Goal: Task Accomplishment & Management: Use online tool/utility

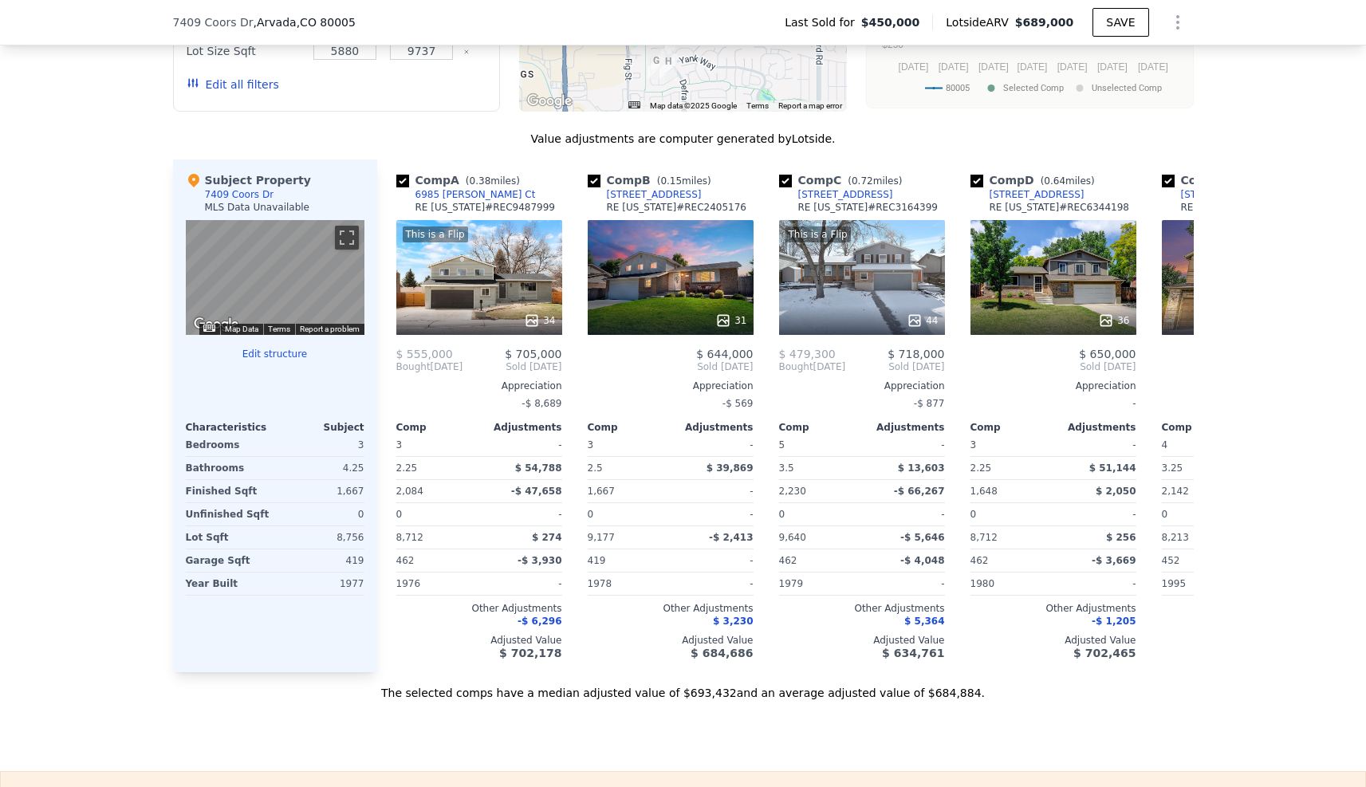
scroll to position [1501, 0]
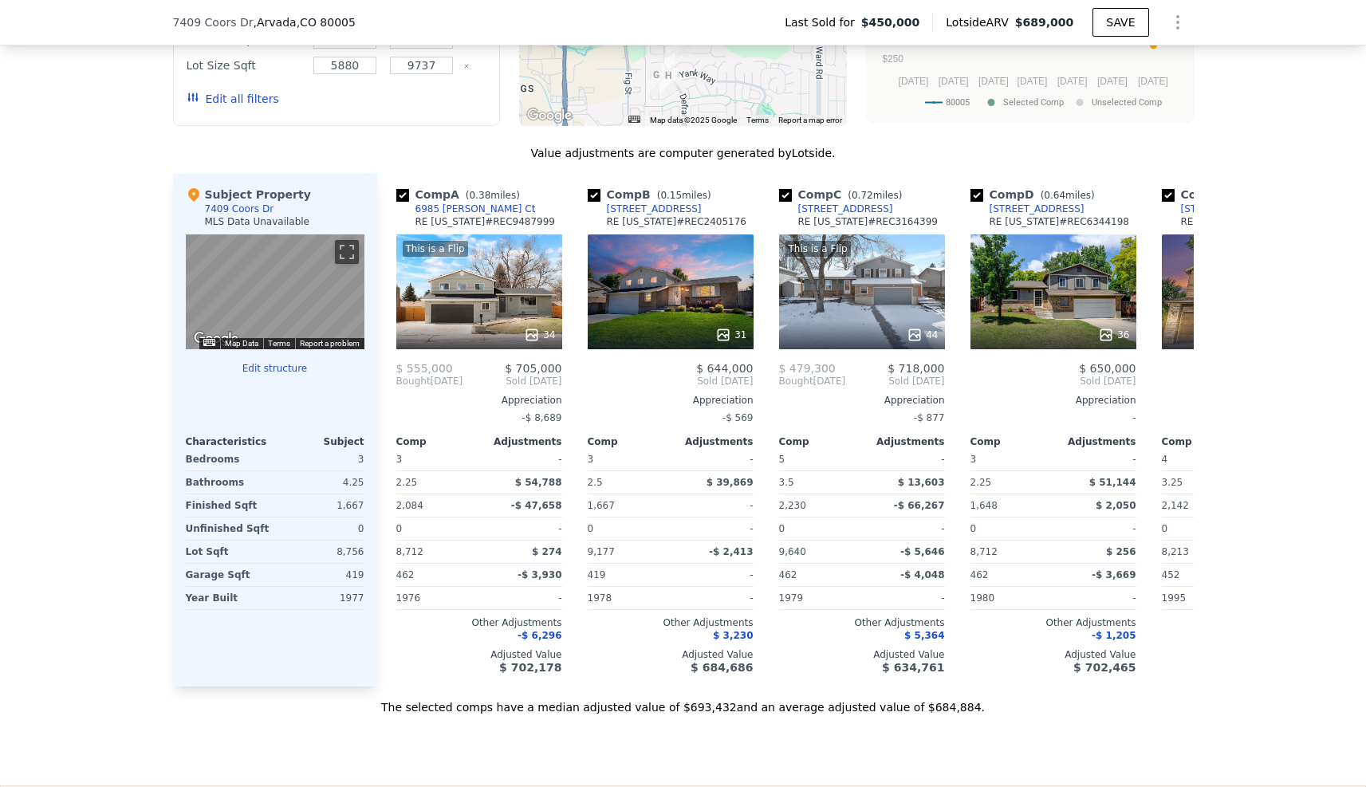
click at [234, 448] on div "Characteristics" at bounding box center [230, 441] width 89 height 13
click at [268, 375] on button "Edit structure" at bounding box center [275, 368] width 179 height 13
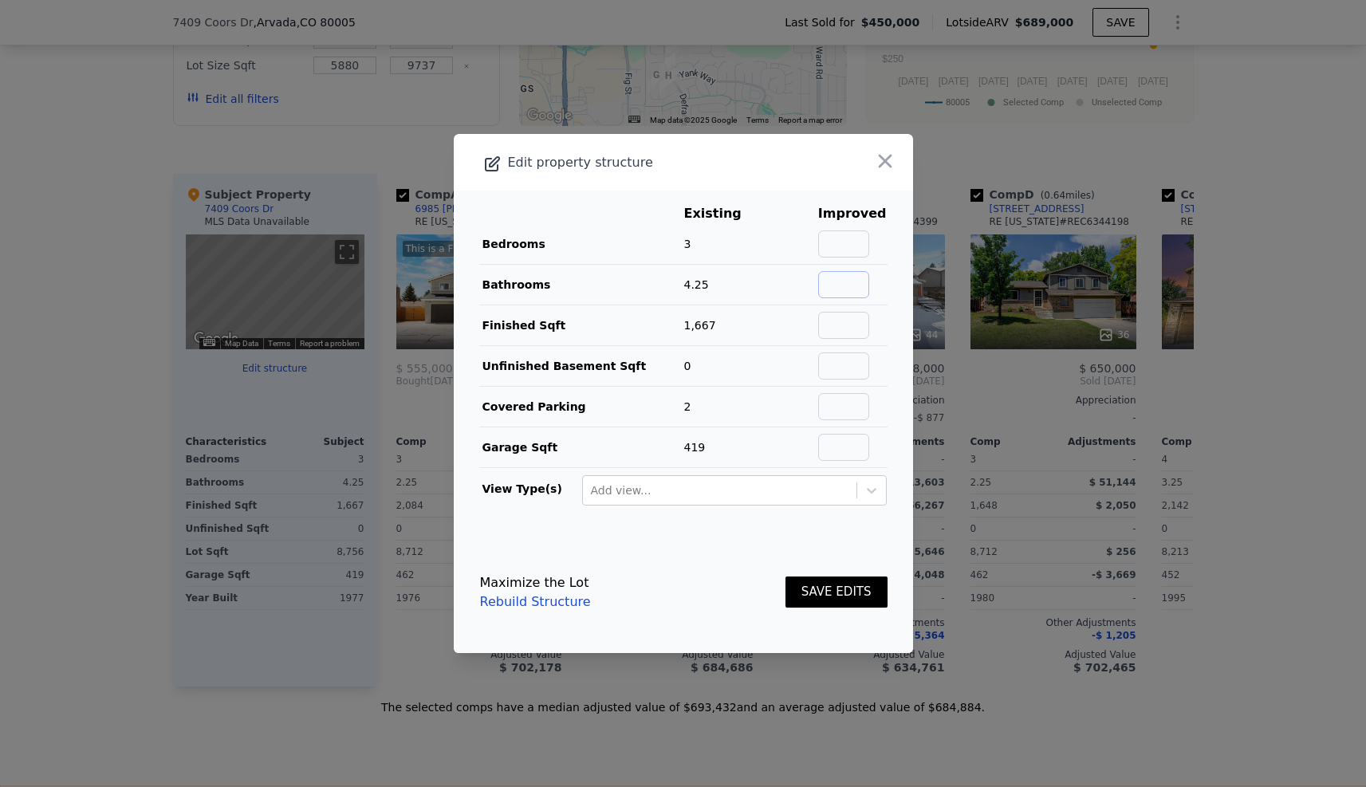
click at [851, 283] on input "text" at bounding box center [843, 284] width 51 height 27
type input "2.5"
click at [836, 324] on input "text" at bounding box center [843, 325] width 51 height 27
click at [863, 498] on icon at bounding box center [871, 490] width 16 height 16
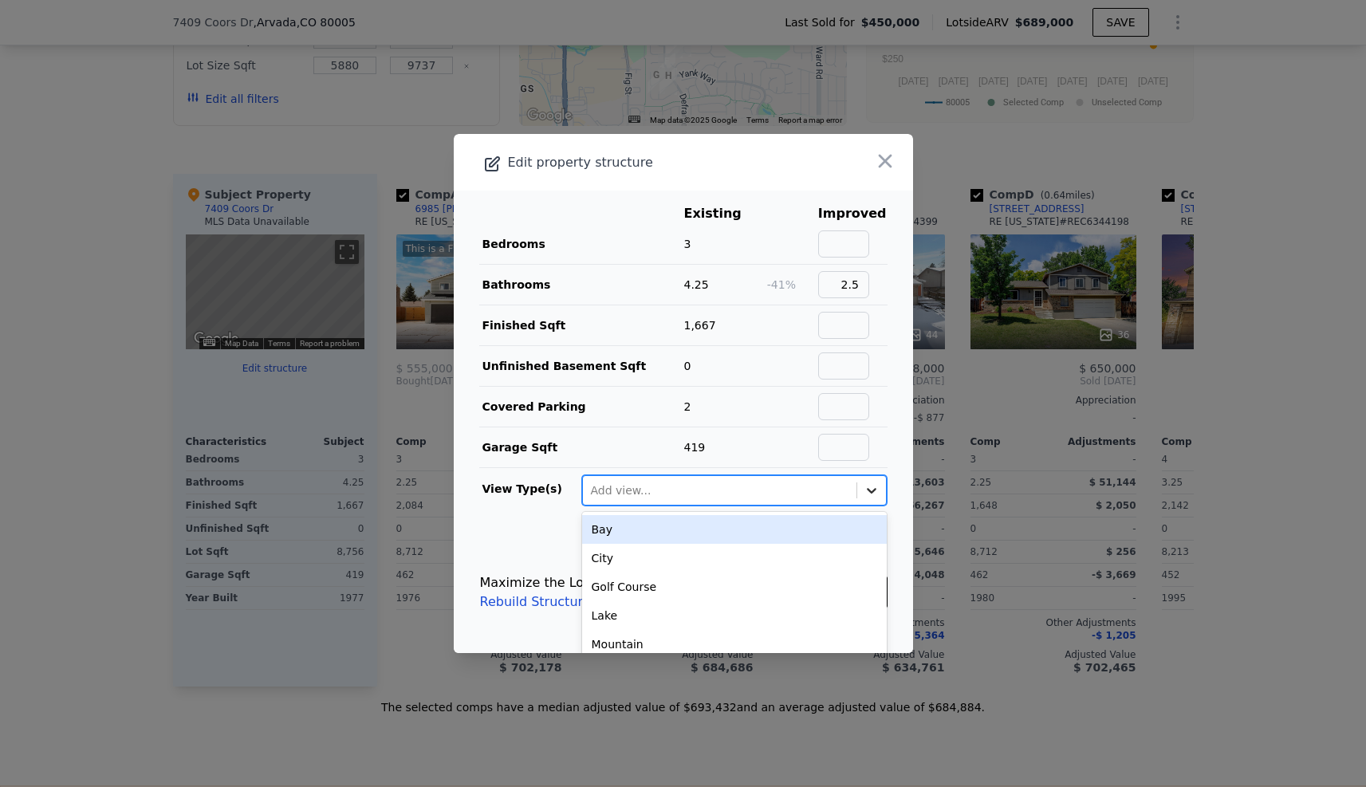
click at [867, 494] on icon at bounding box center [872, 491] width 10 height 6
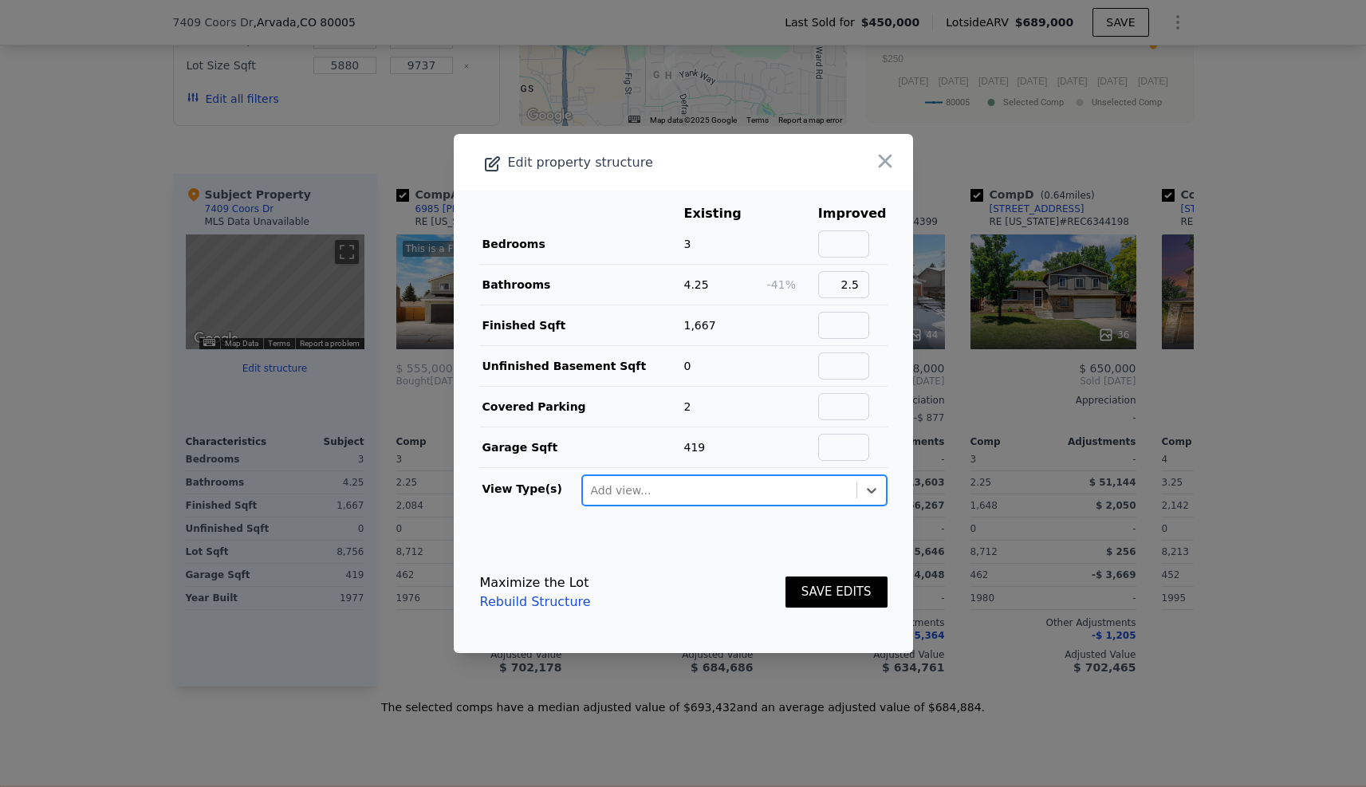
click at [816, 596] on button "SAVE EDITS" at bounding box center [836, 591] width 102 height 31
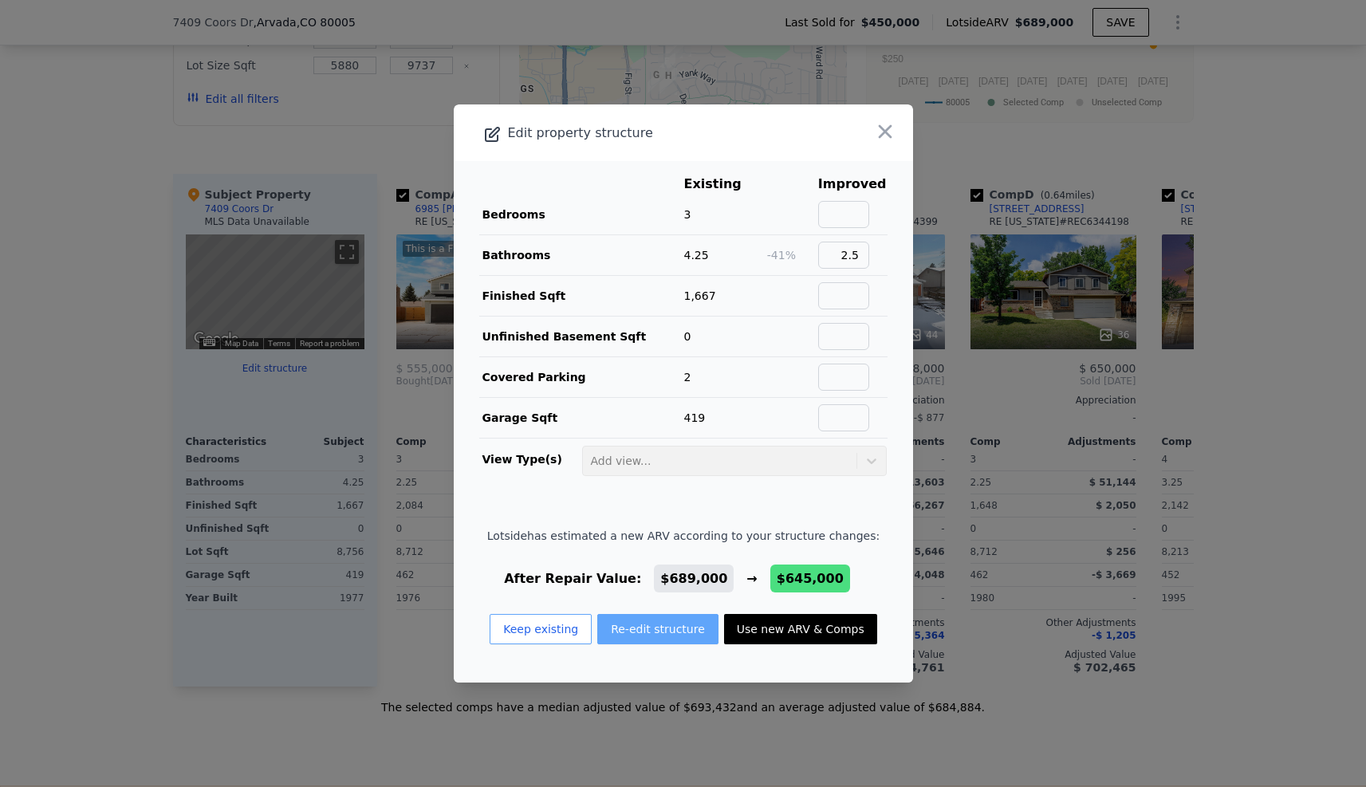
click at [639, 637] on button "Re-edit structure" at bounding box center [657, 629] width 121 height 30
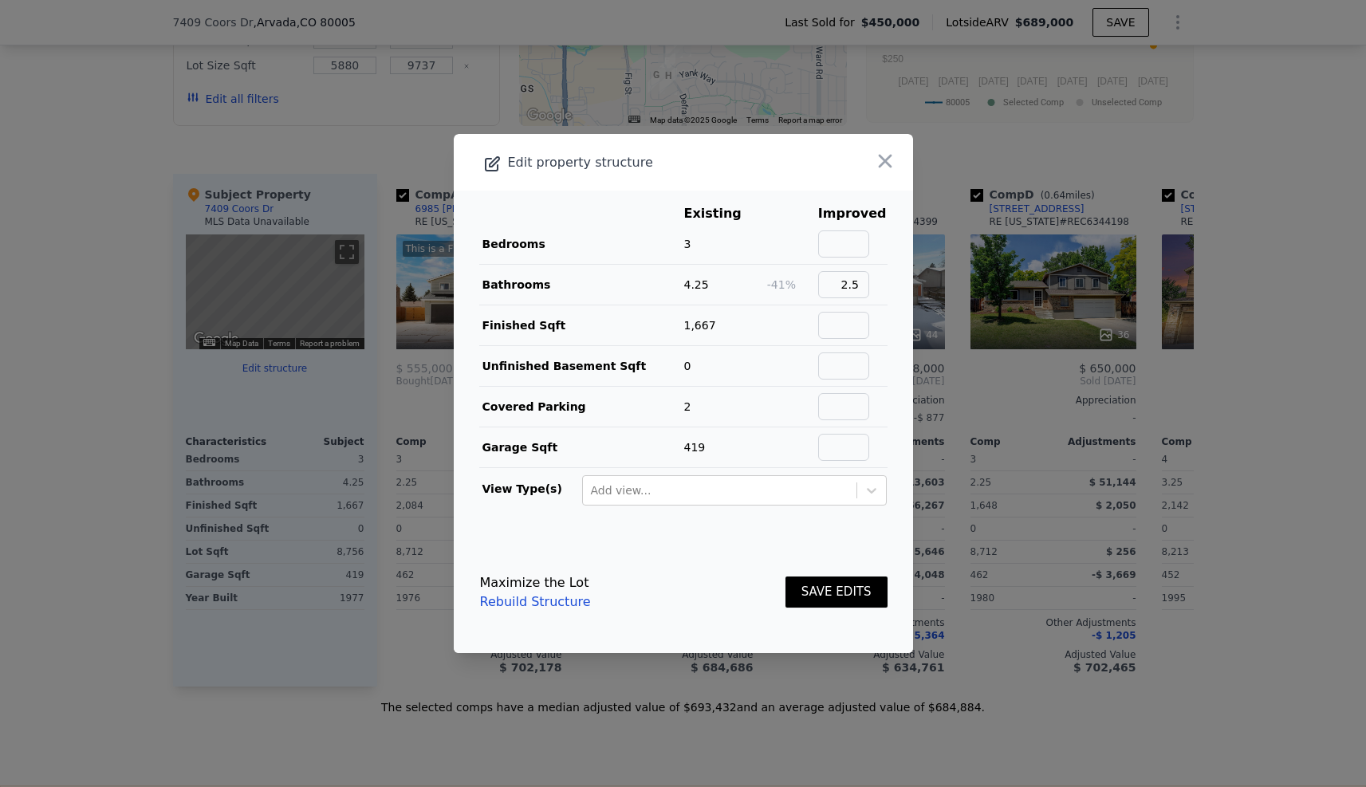
click at [816, 592] on button "SAVE EDITS" at bounding box center [836, 591] width 102 height 31
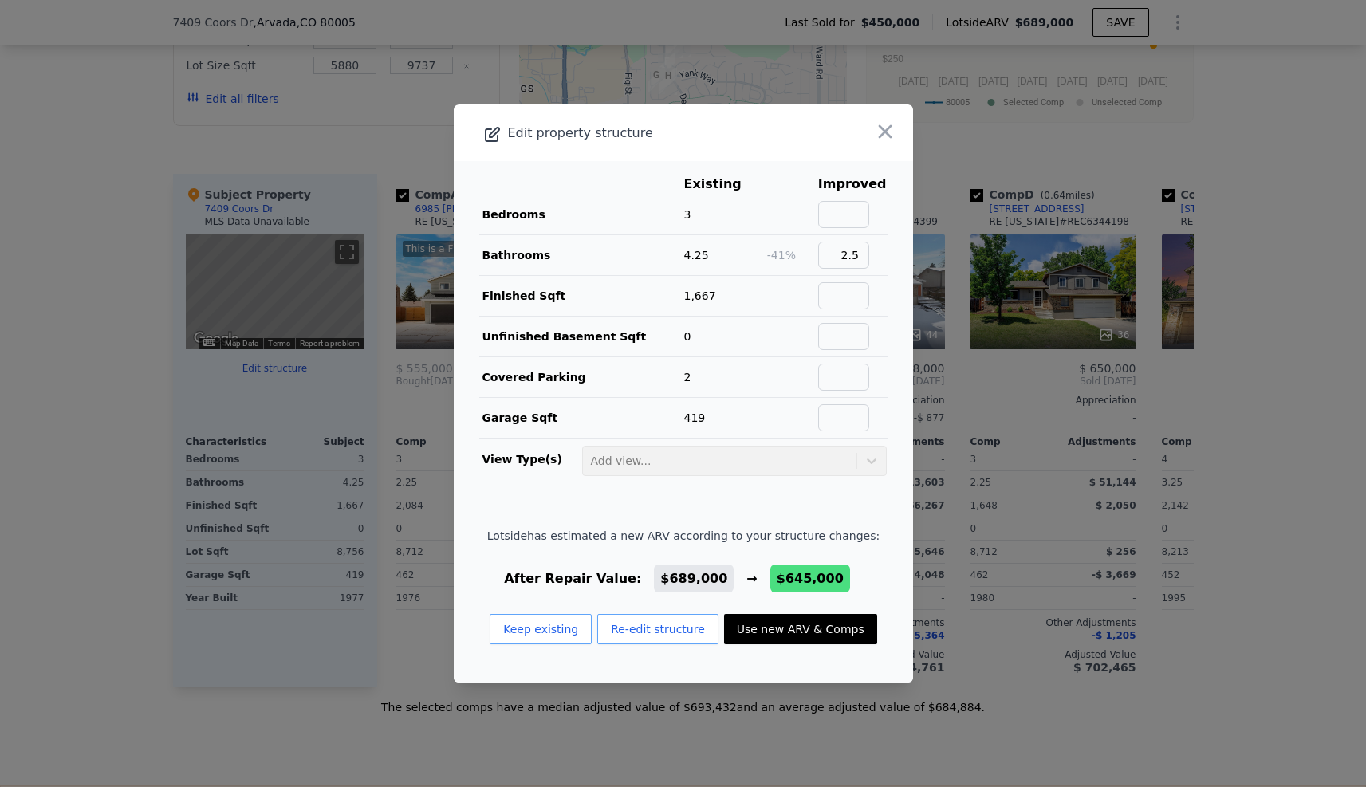
click at [794, 639] on button "Use new ARV & Comps" at bounding box center [800, 629] width 153 height 30
checkbox input "false"
checkbox input "true"
type input "$ 645,000"
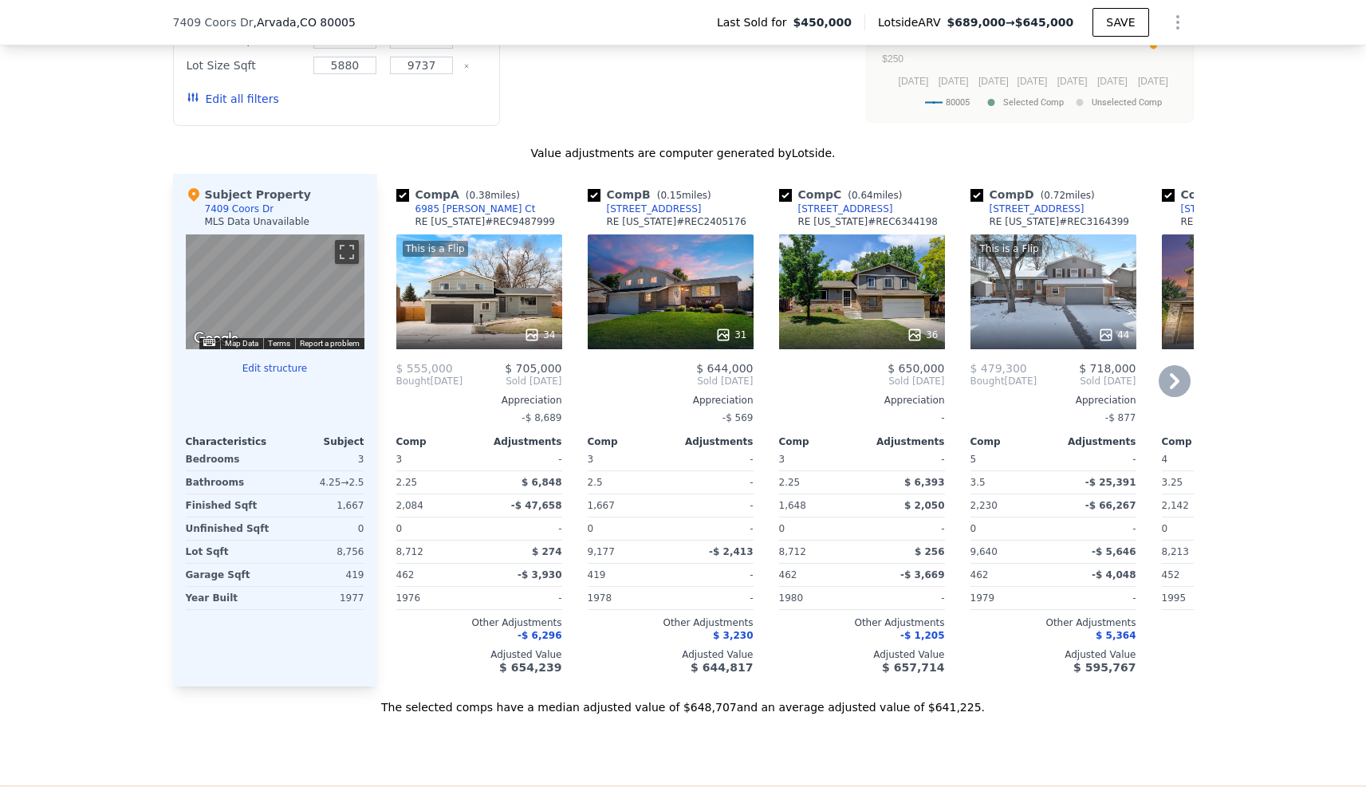
type input "2.25"
type input "9640"
type input "$ 124,602"
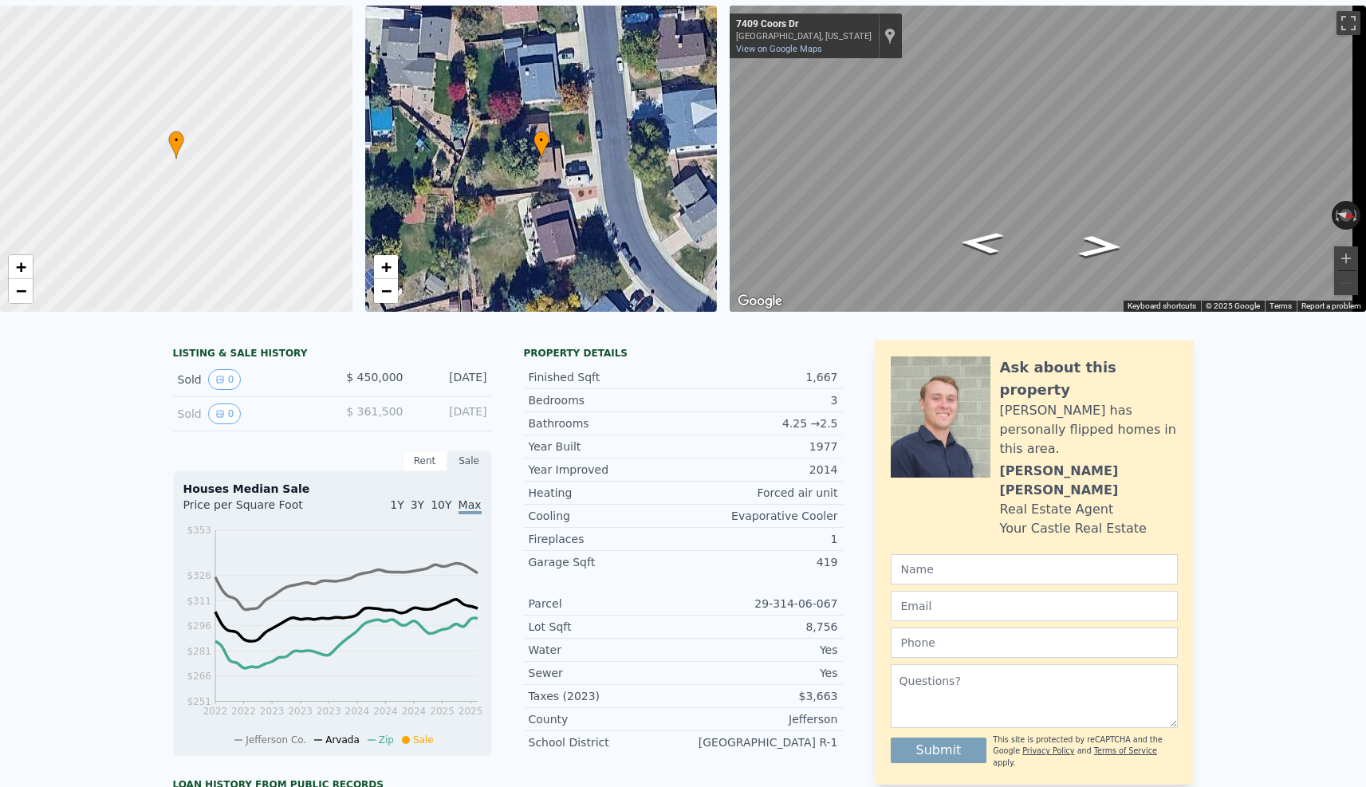
scroll to position [90, 0]
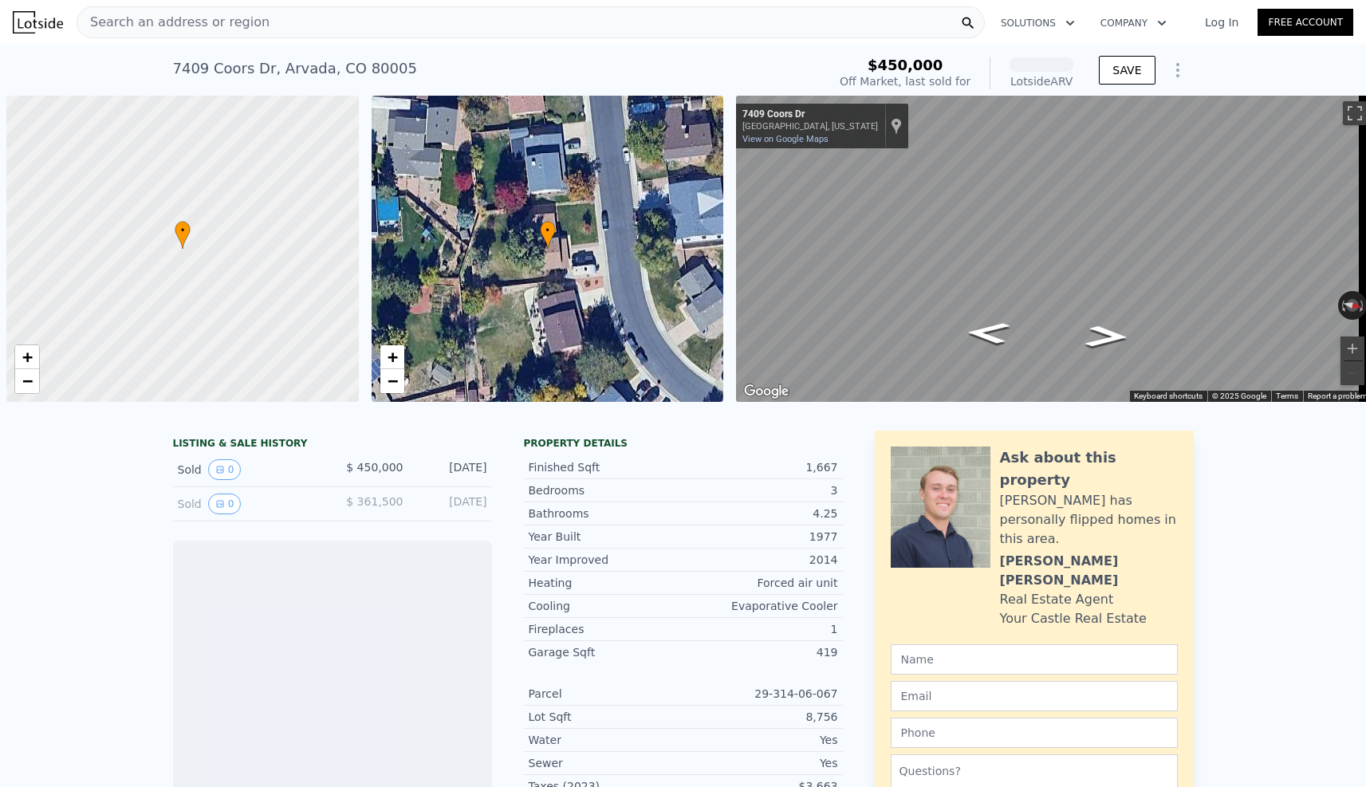
scroll to position [0, 6]
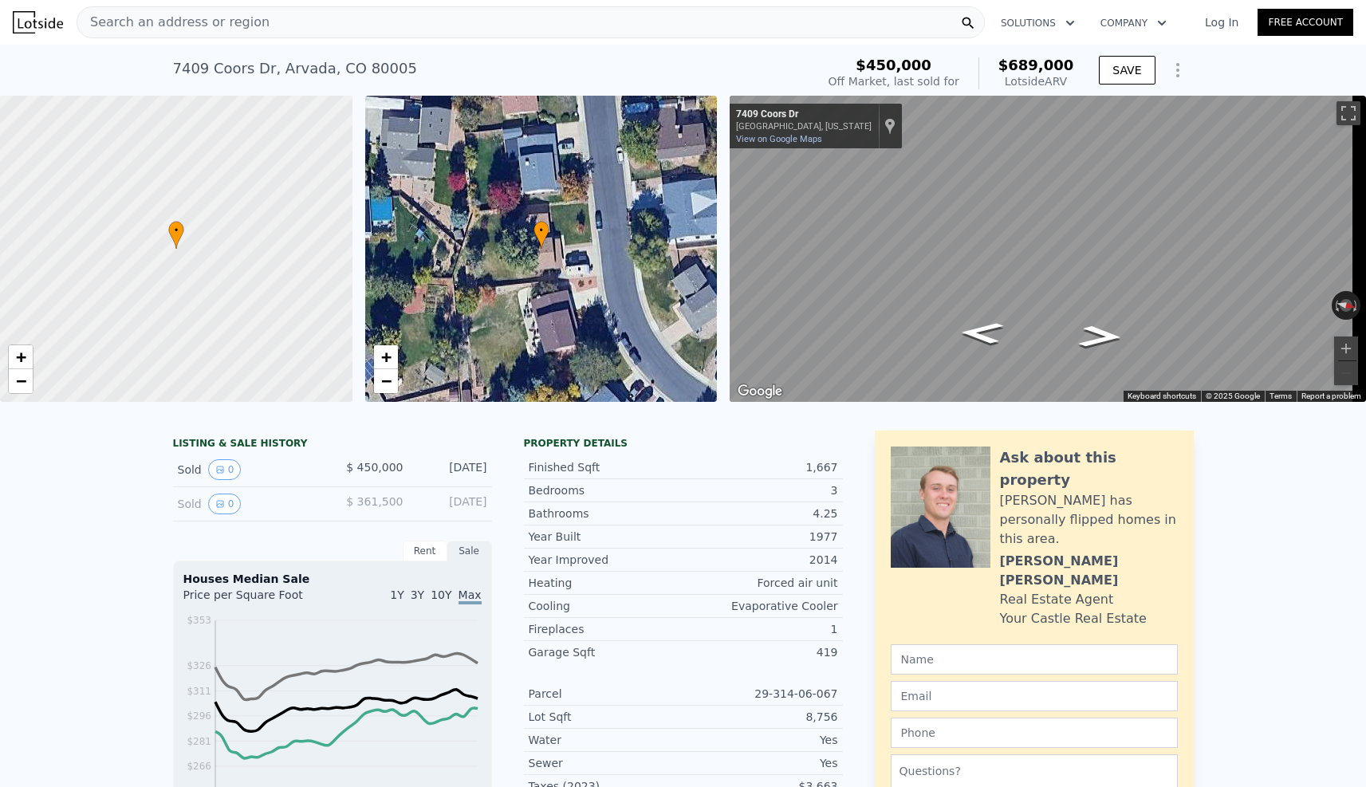
click at [1168, 65] on icon "Show Options" at bounding box center [1177, 70] width 19 height 19
click at [904, 74] on div "Off Market, last sold for" at bounding box center [893, 81] width 131 height 16
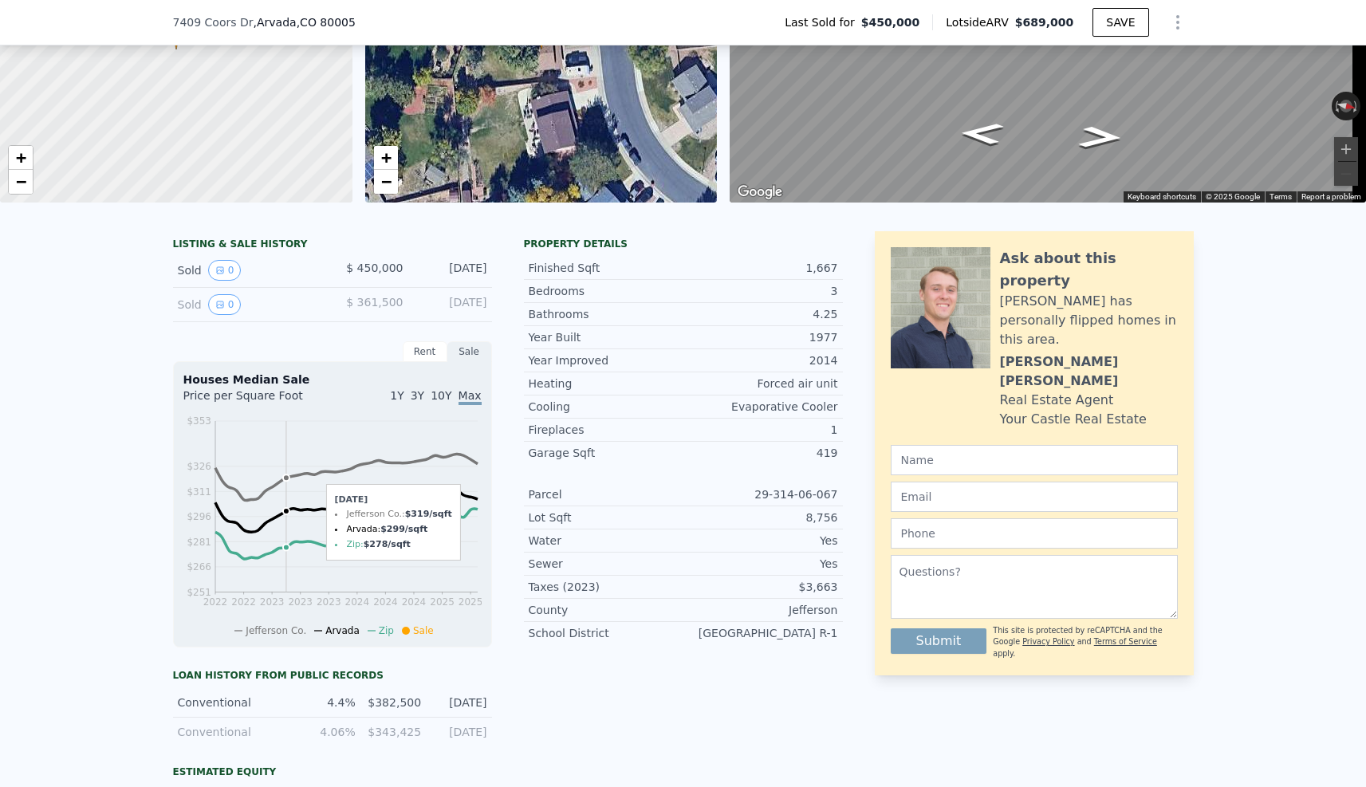
scroll to position [195, 0]
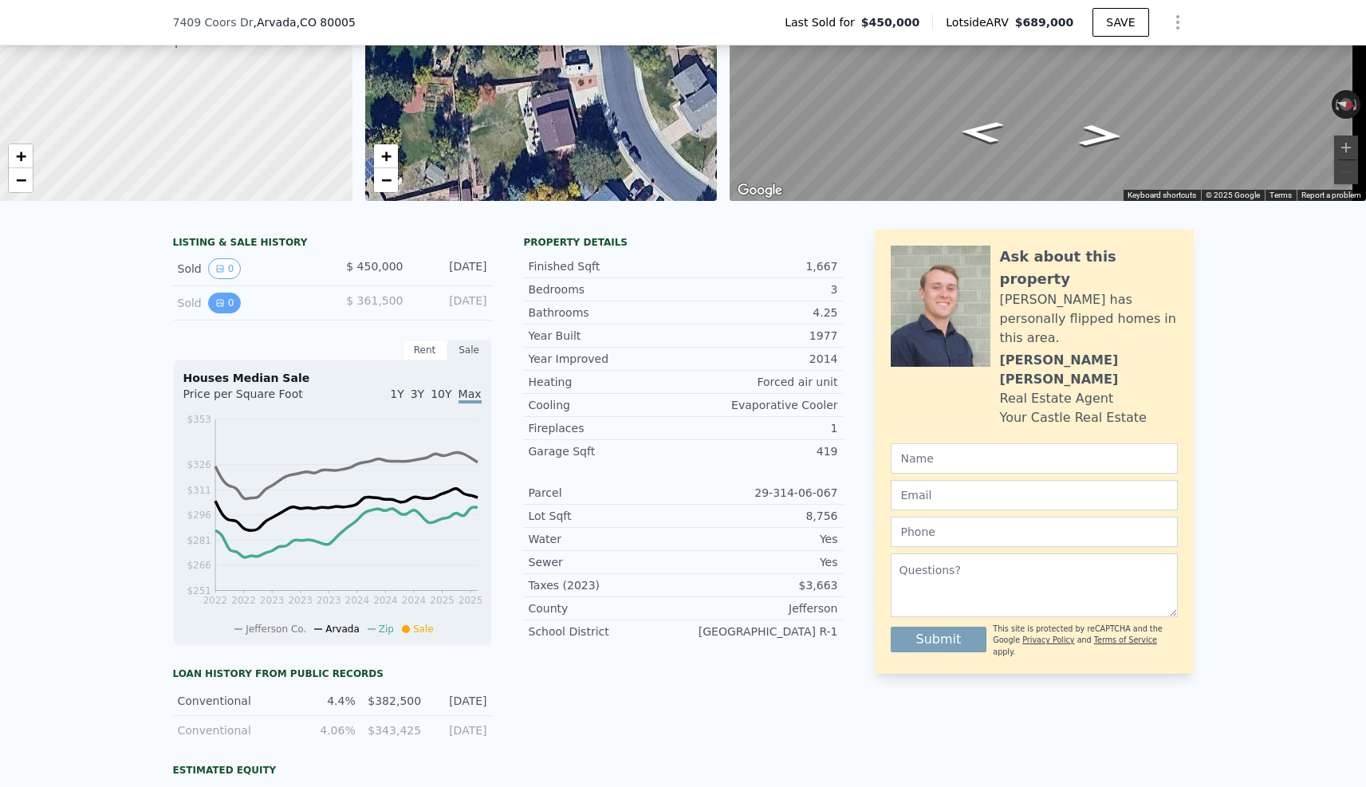
click at [218, 313] on button "0" at bounding box center [224, 303] width 33 height 21
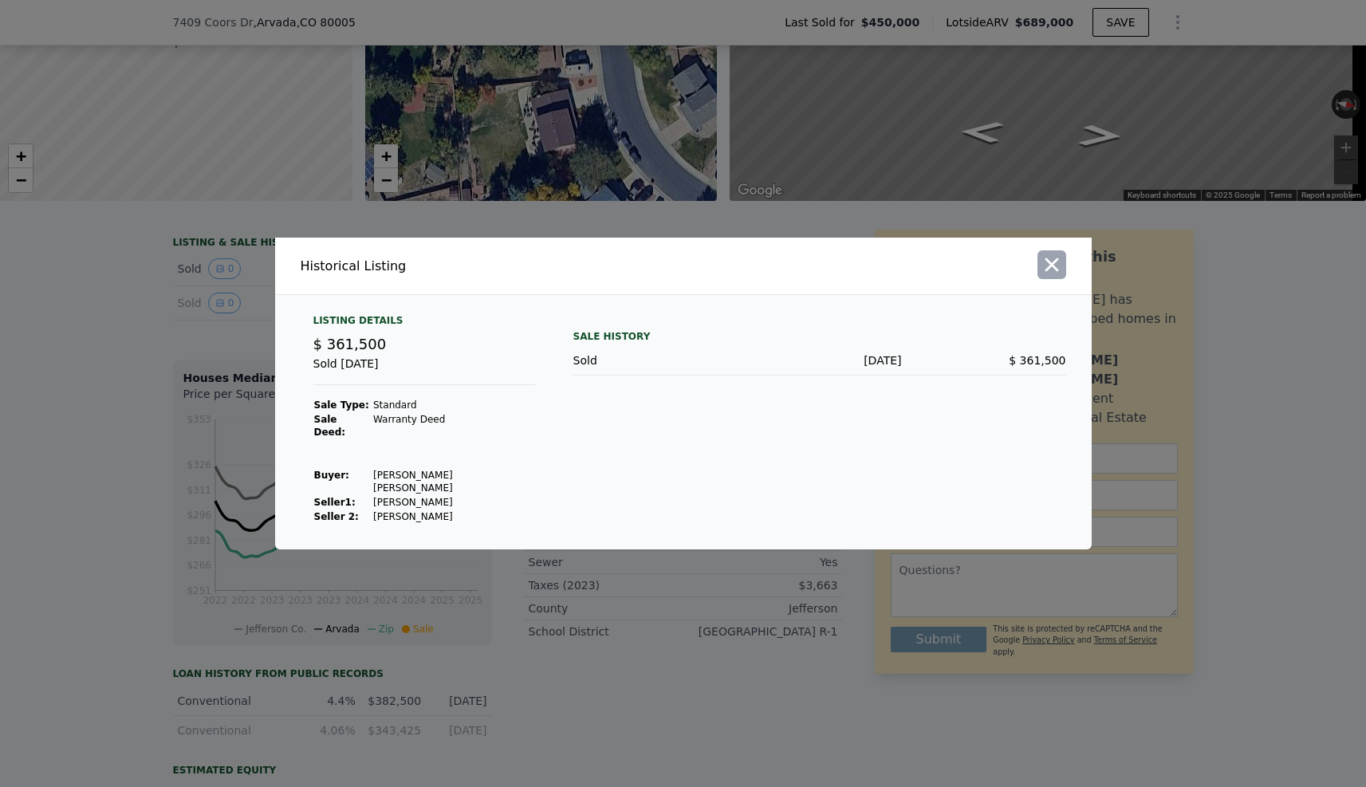
click at [1048, 272] on icon "button" at bounding box center [1051, 265] width 14 height 14
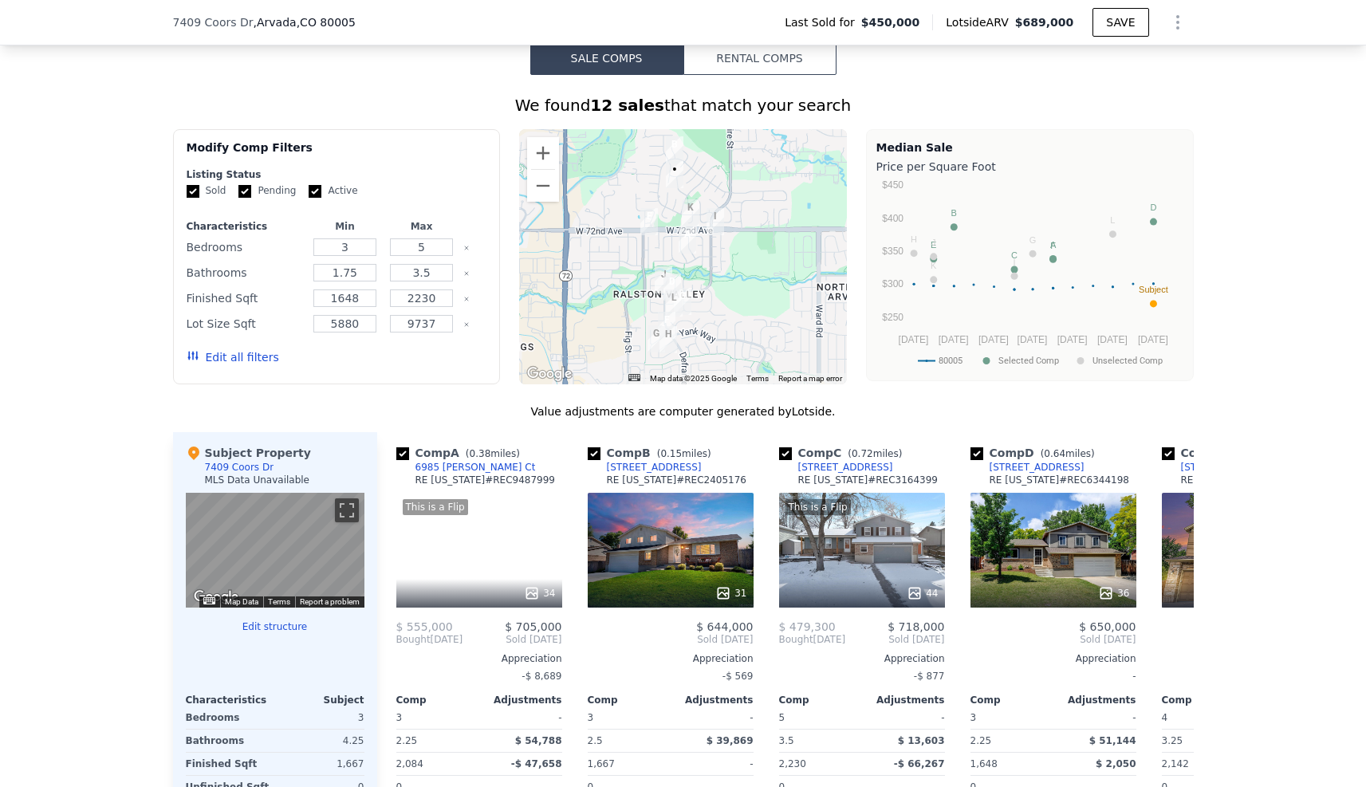
scroll to position [1300, 0]
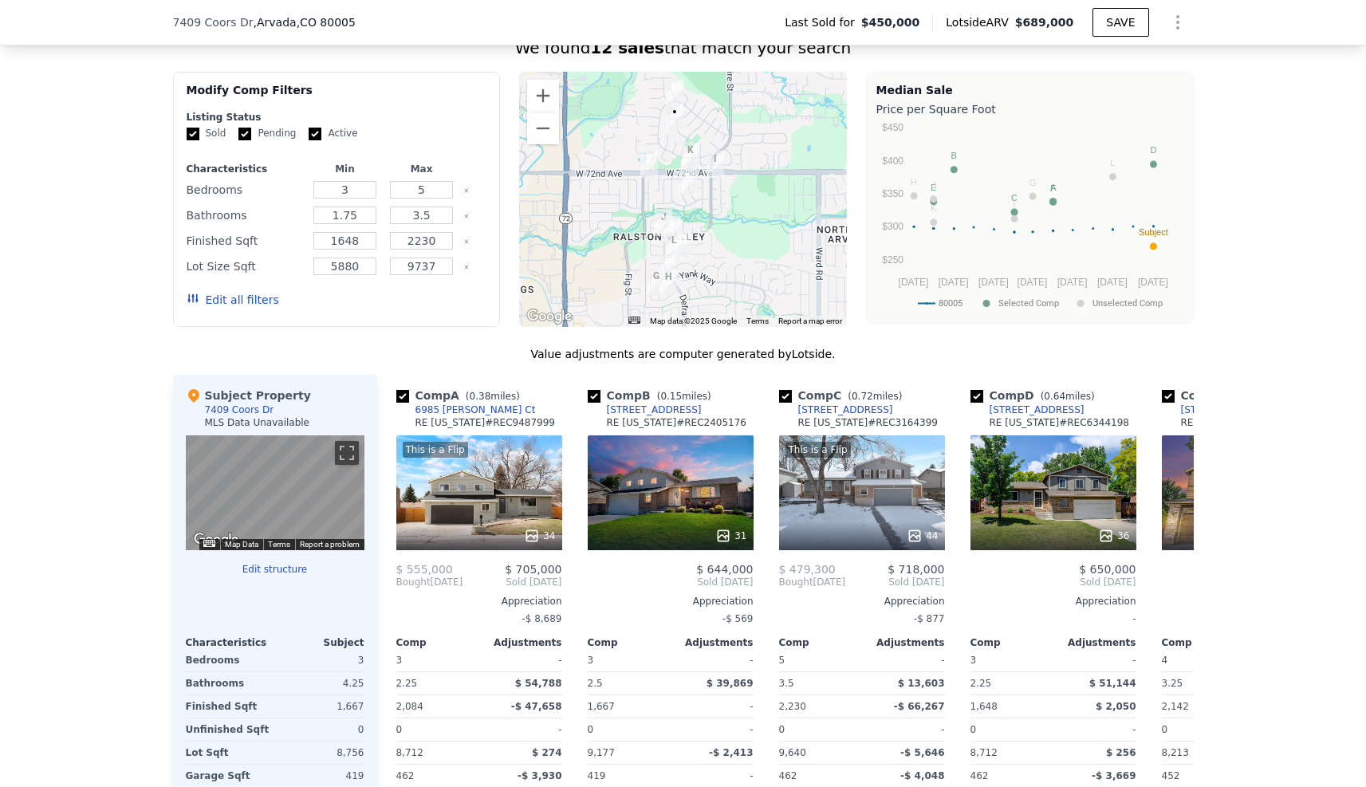
click at [226, 416] on div "7409 Coors Dr" at bounding box center [239, 409] width 69 height 13
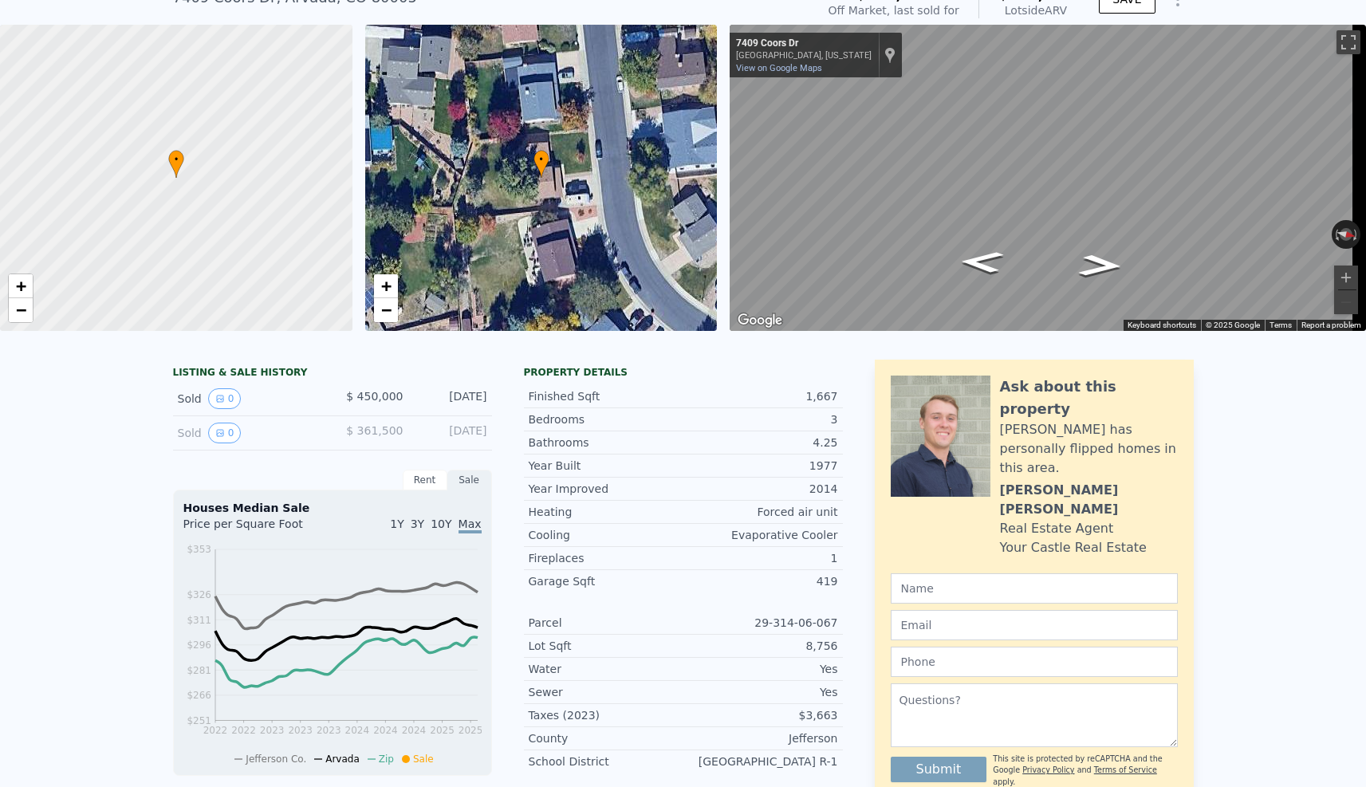
scroll to position [77, 0]
